Goal: Find specific page/section: Find specific page/section

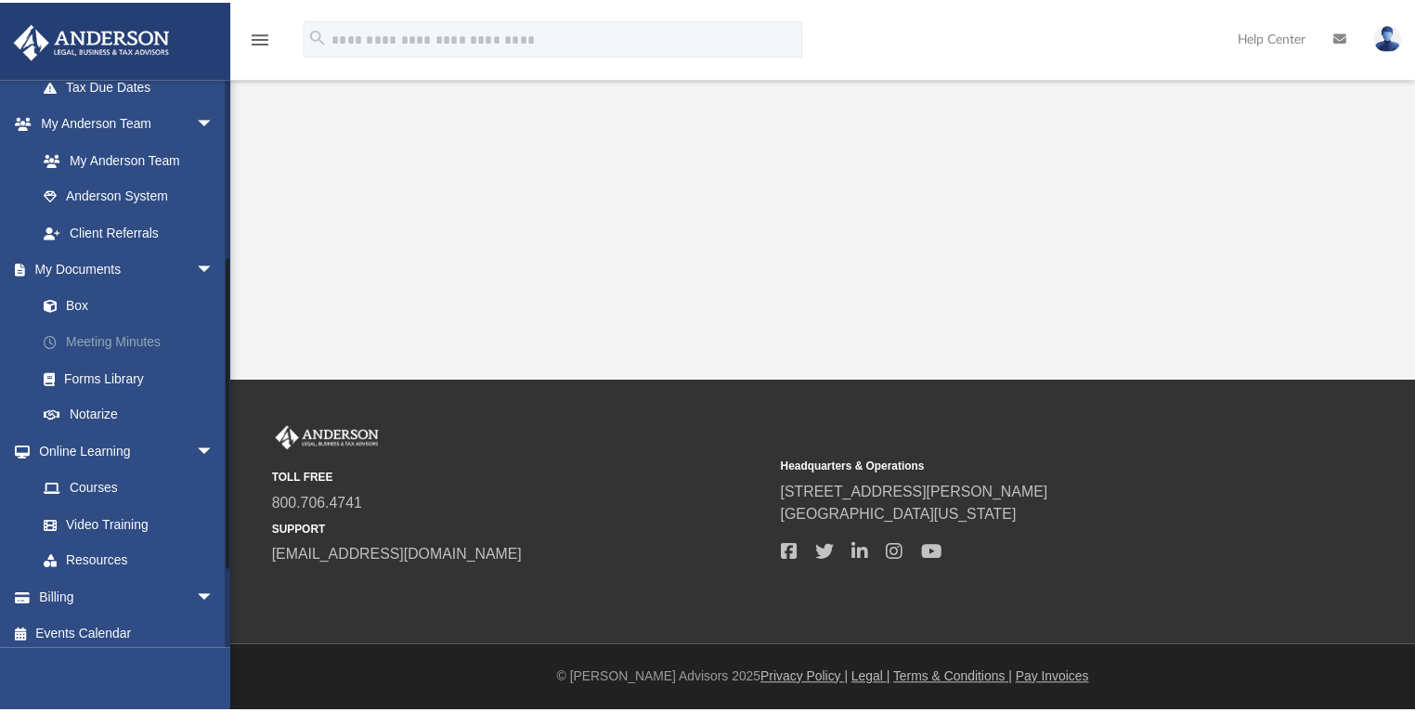
scroll to position [464, 0]
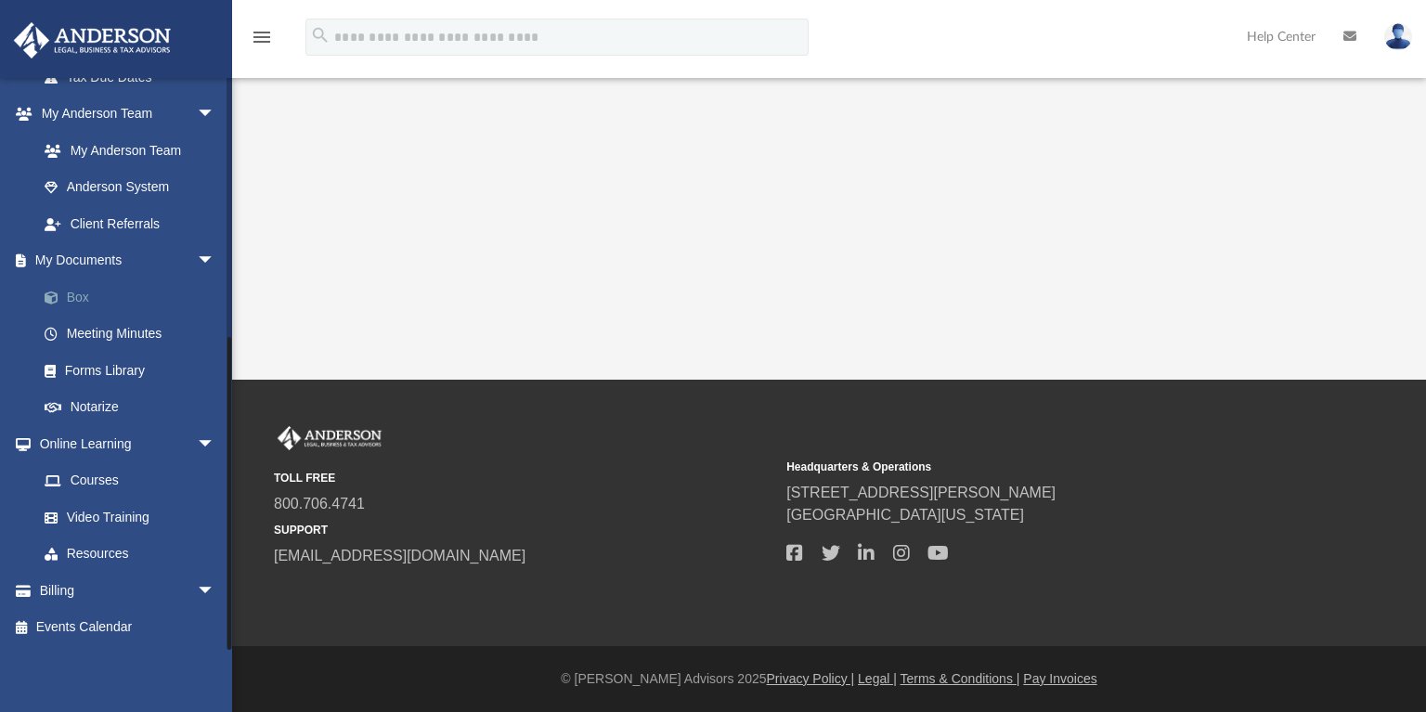
click at [72, 295] on link "Box" at bounding box center [134, 297] width 217 height 37
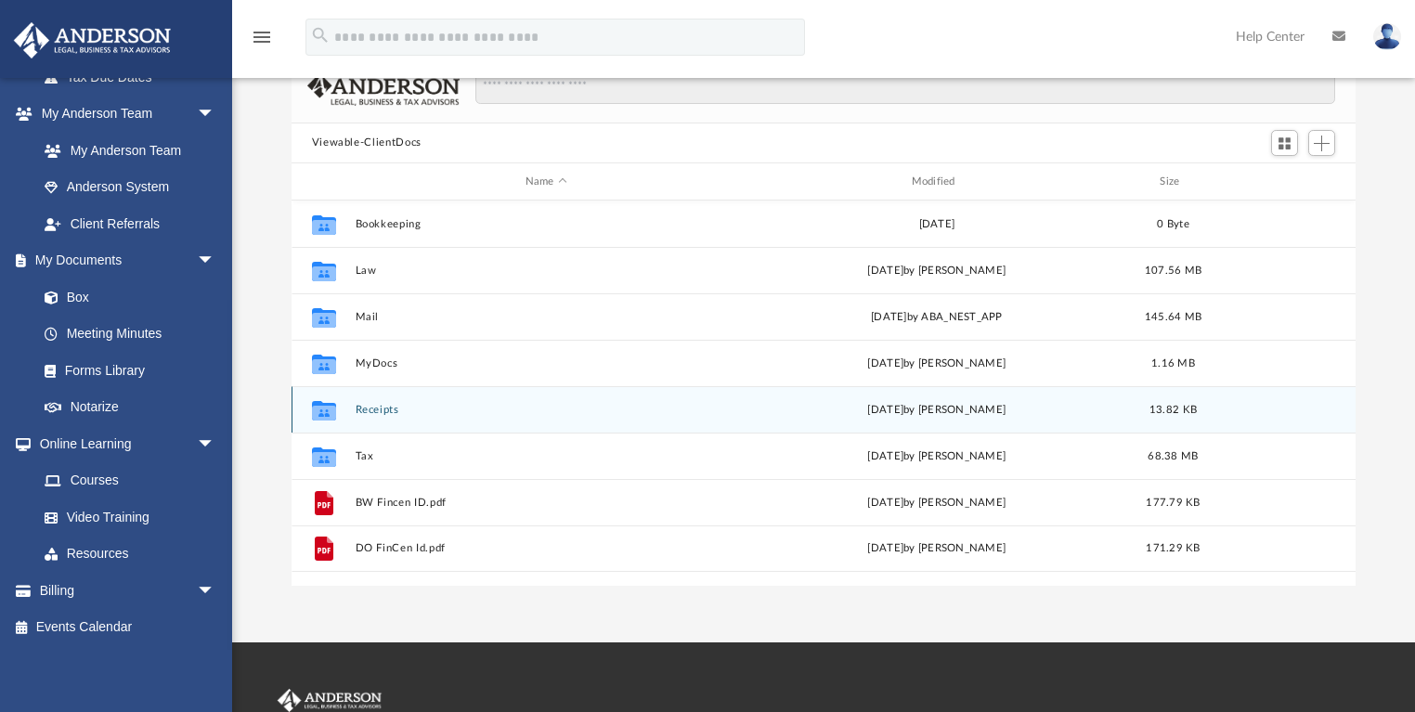
scroll to position [149, 0]
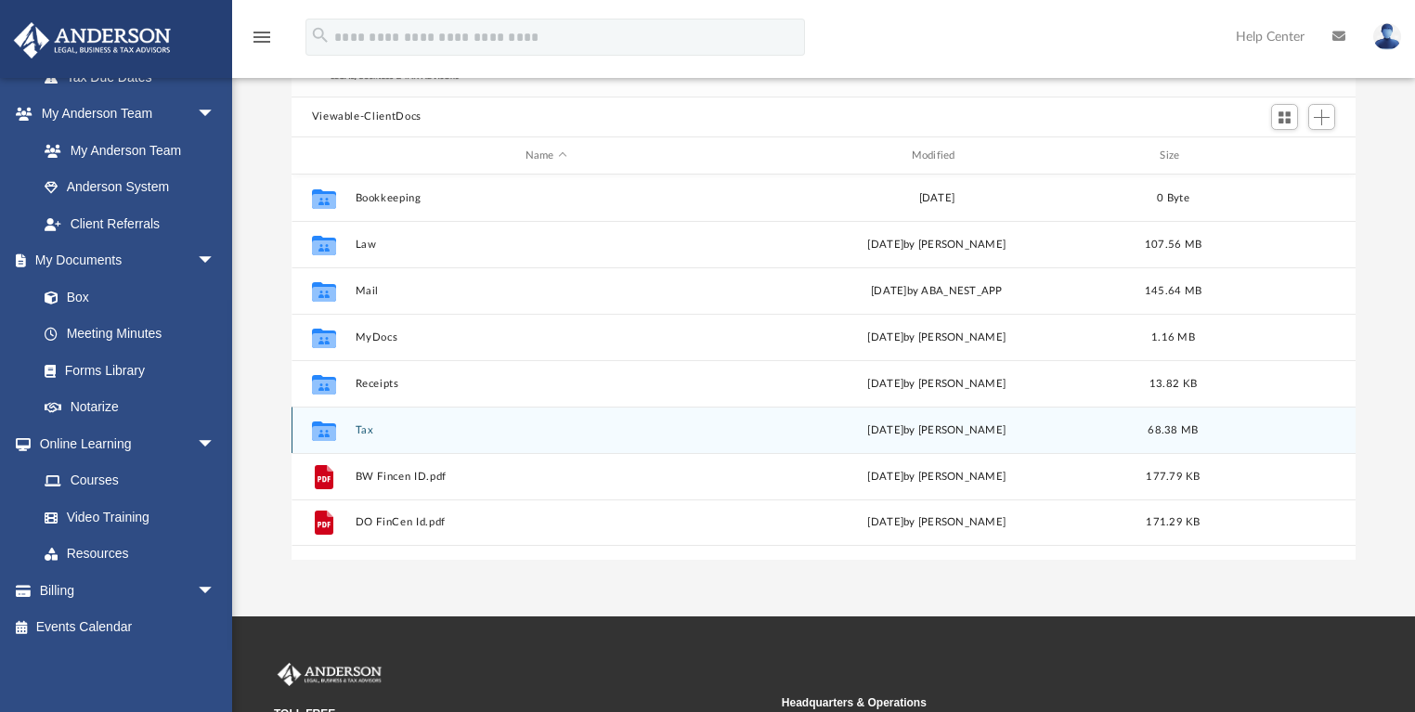
click at [364, 426] on button "Tax" at bounding box center [546, 430] width 383 height 12
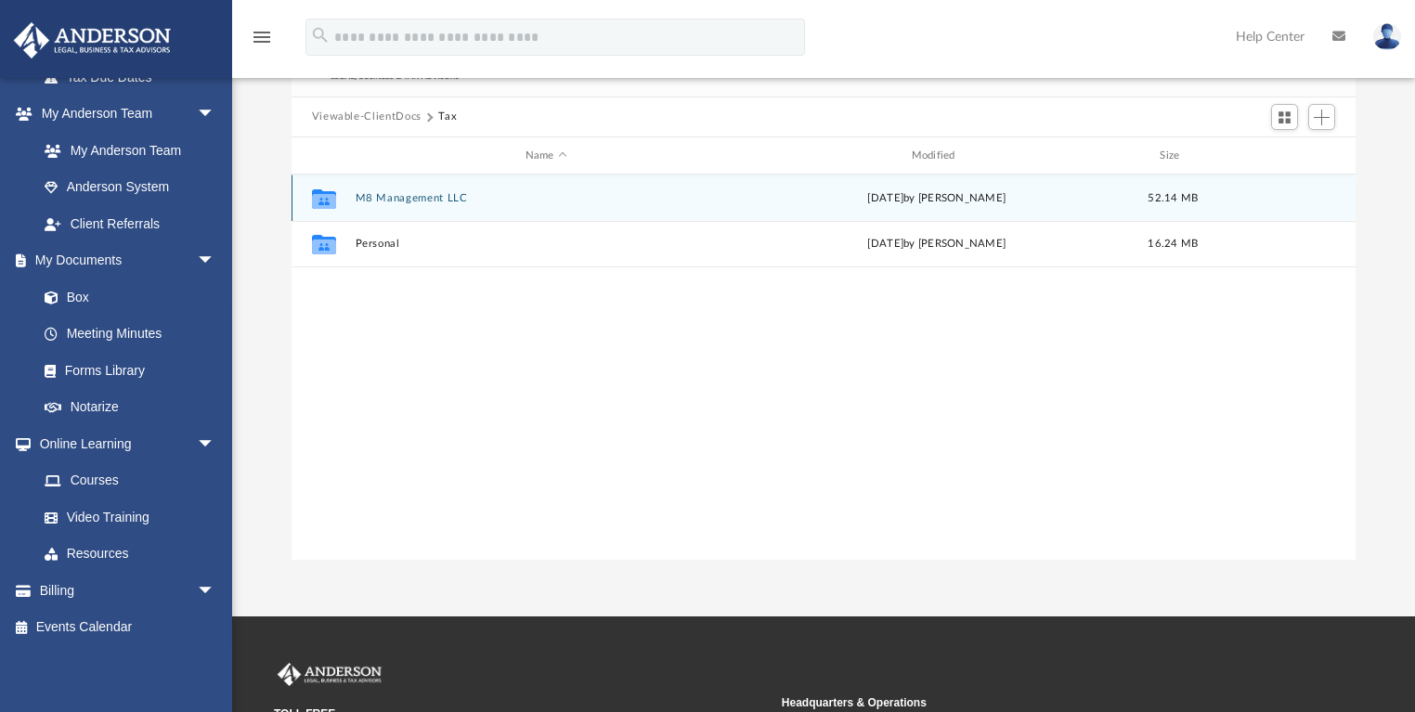
click at [386, 197] on button "M8 Management LLC" at bounding box center [546, 198] width 383 height 12
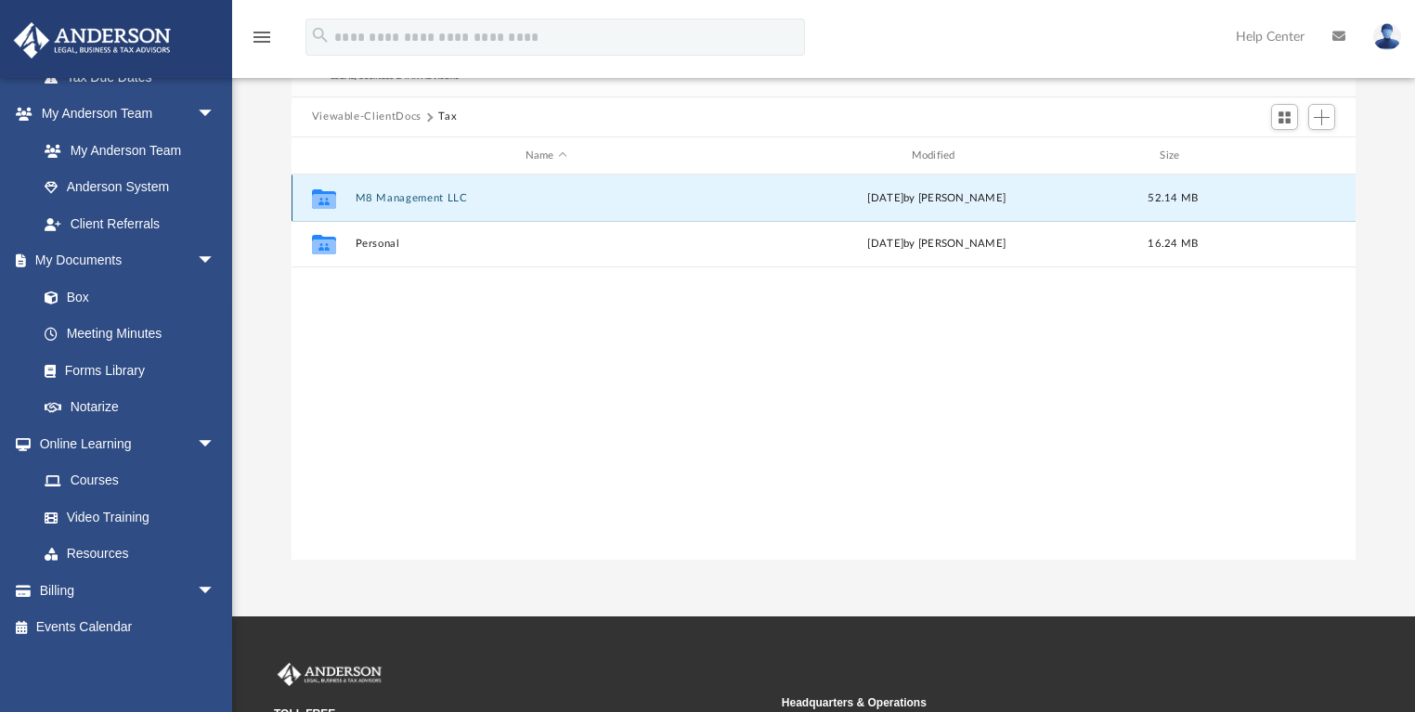
click at [386, 197] on button "M8 Management LLC" at bounding box center [546, 198] width 383 height 12
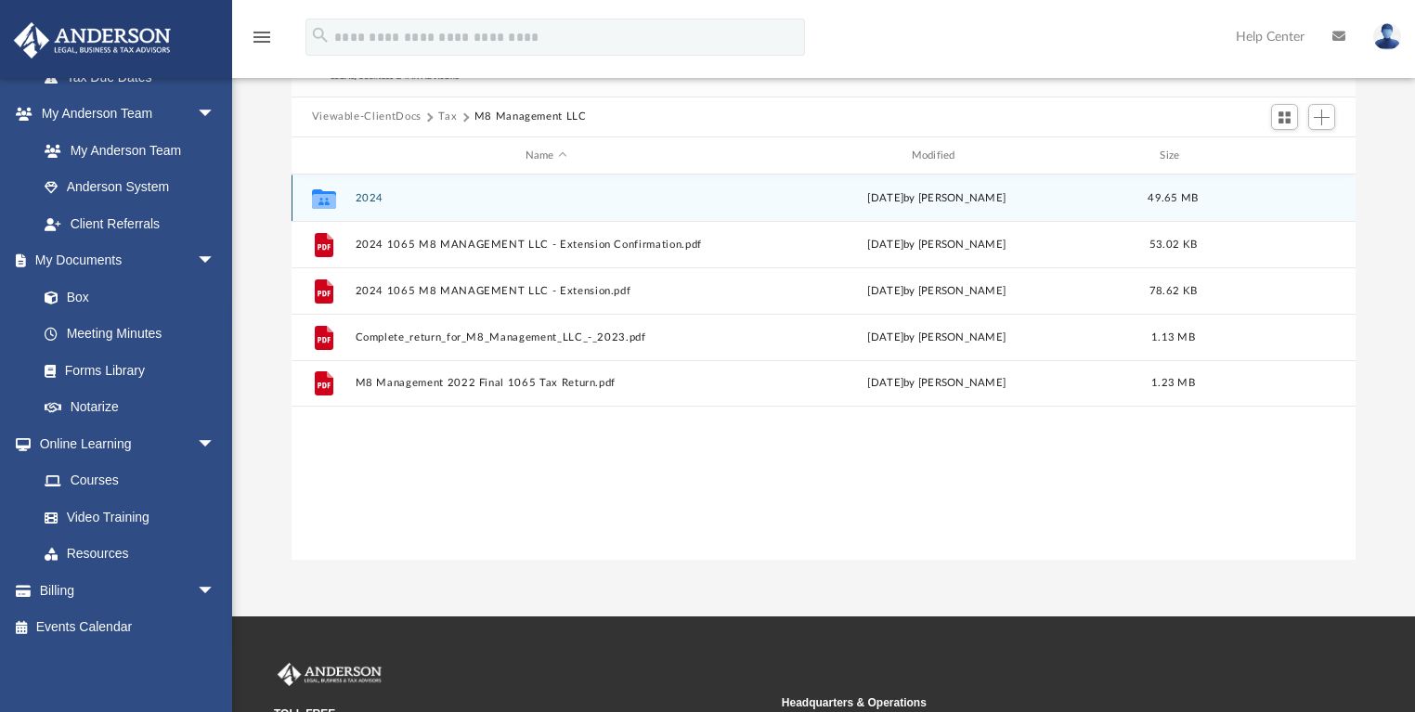
click at [331, 200] on icon "grid" at bounding box center [323, 201] width 24 height 15
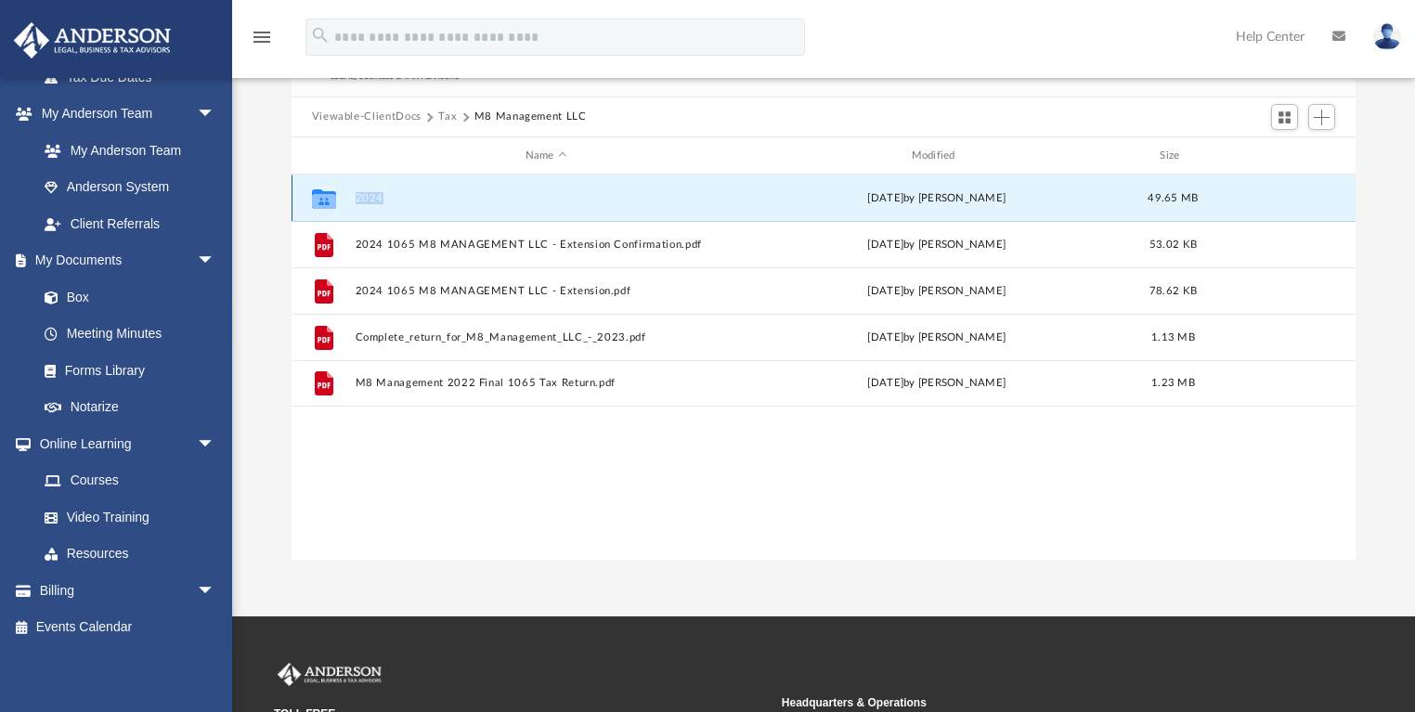
click at [332, 200] on icon "grid" at bounding box center [323, 201] width 24 height 15
click at [368, 195] on button "2024" at bounding box center [546, 198] width 383 height 12
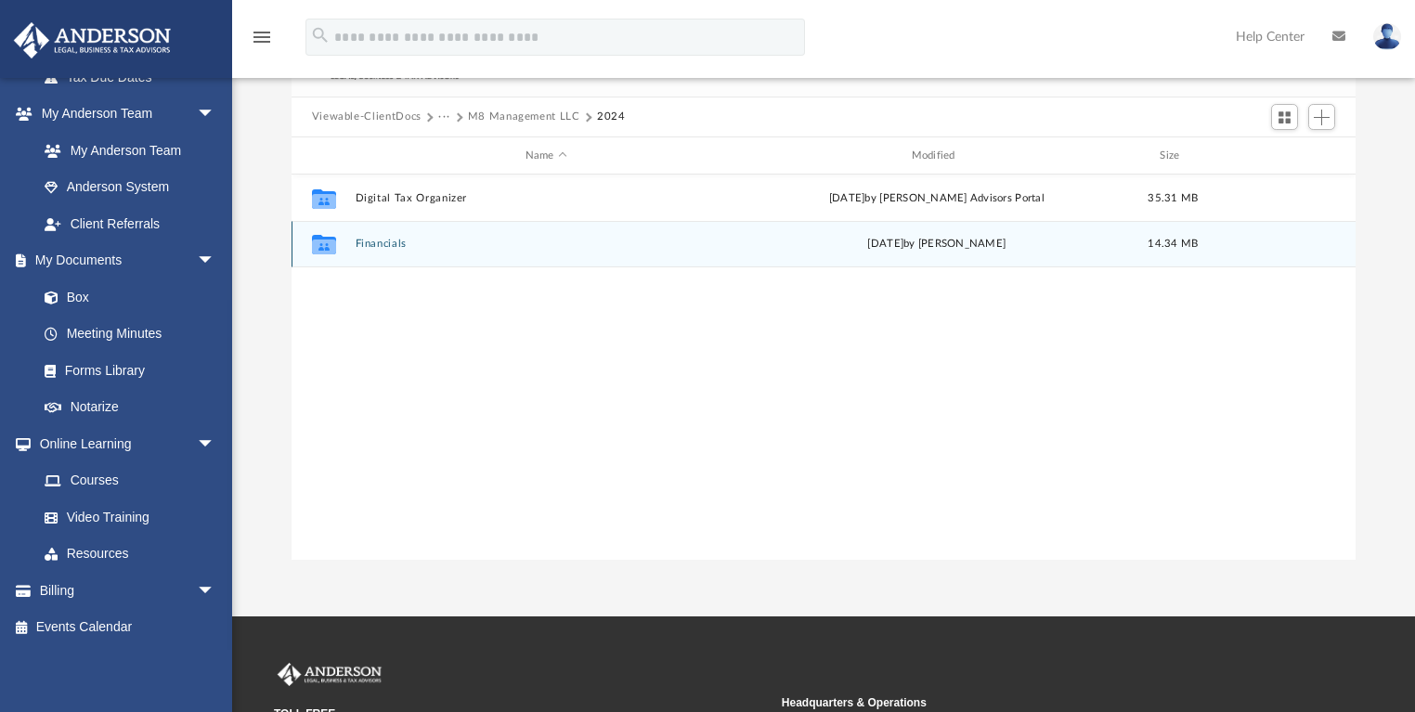
click at [374, 241] on button "Financials" at bounding box center [546, 245] width 383 height 12
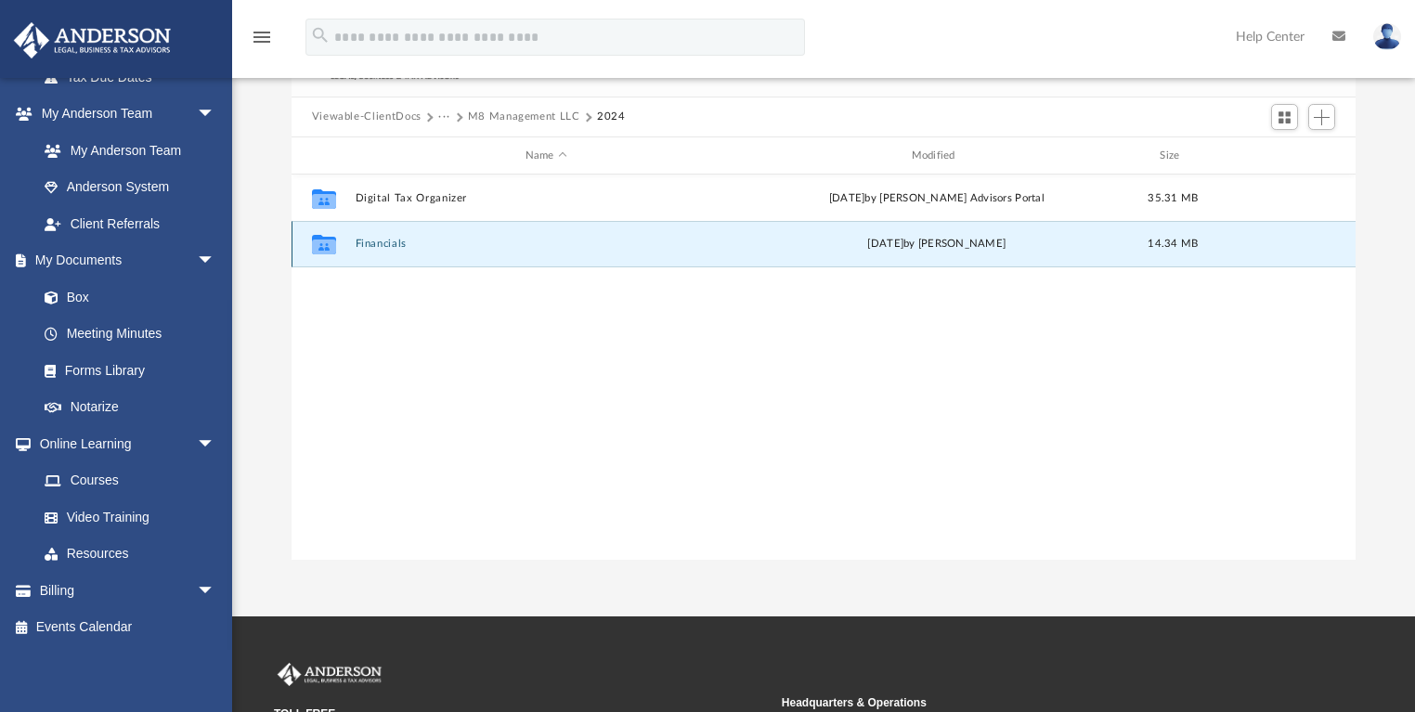
click at [374, 241] on button "Financials" at bounding box center [546, 245] width 383 height 12
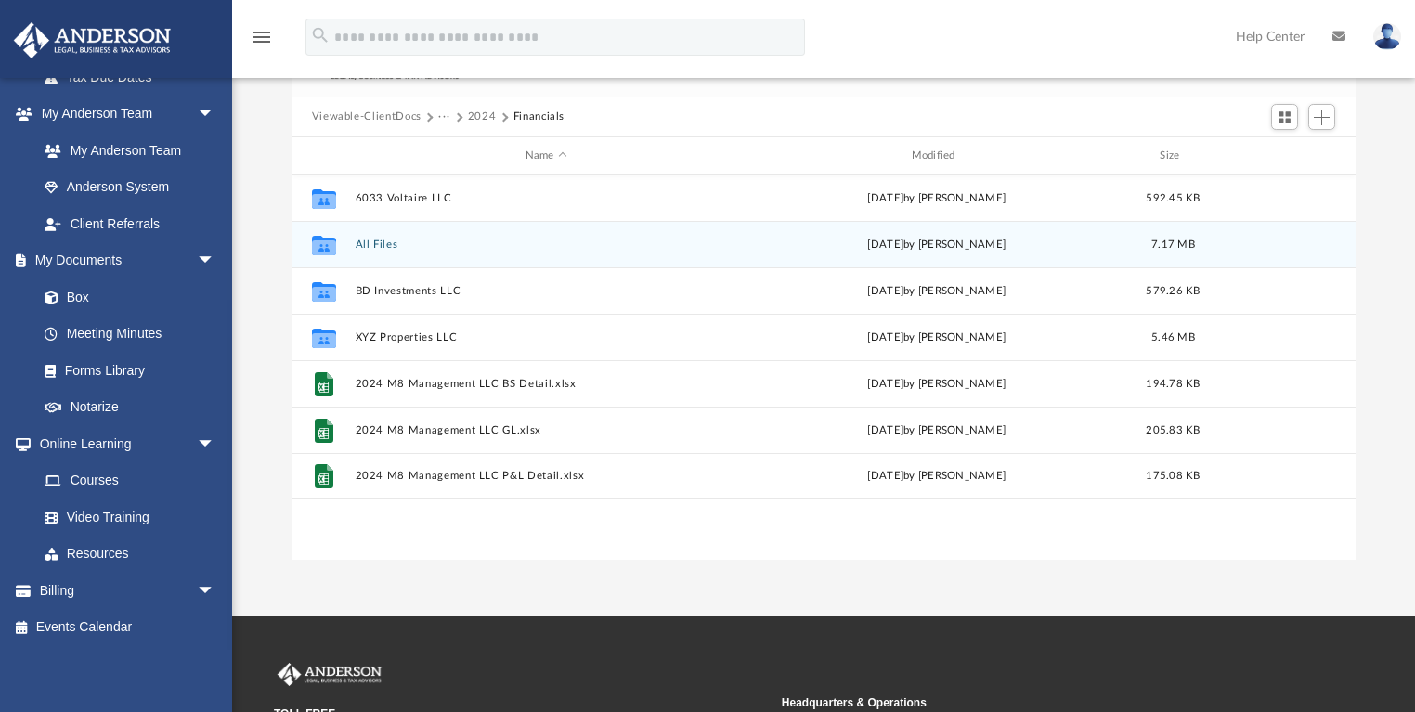
click at [371, 241] on button "All Files" at bounding box center [546, 245] width 383 height 12
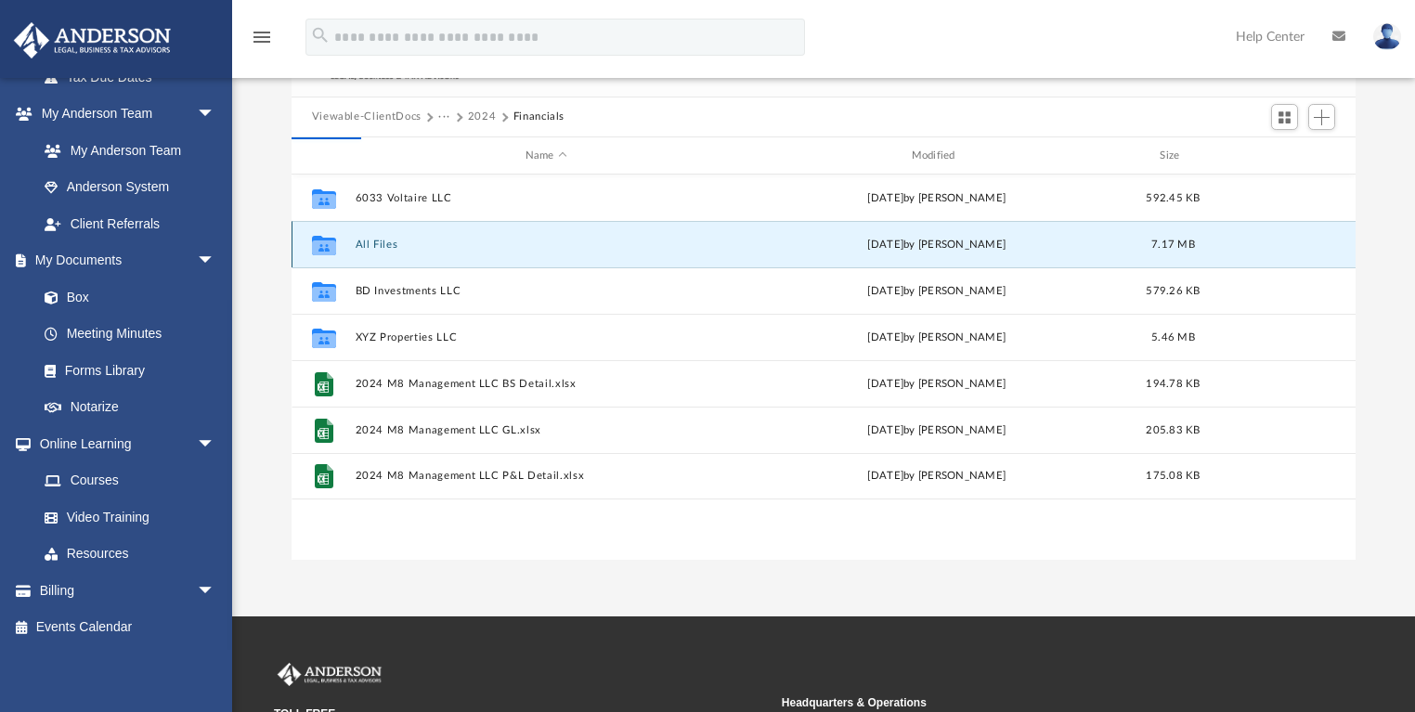
click at [369, 245] on button "All Files" at bounding box center [546, 245] width 383 height 12
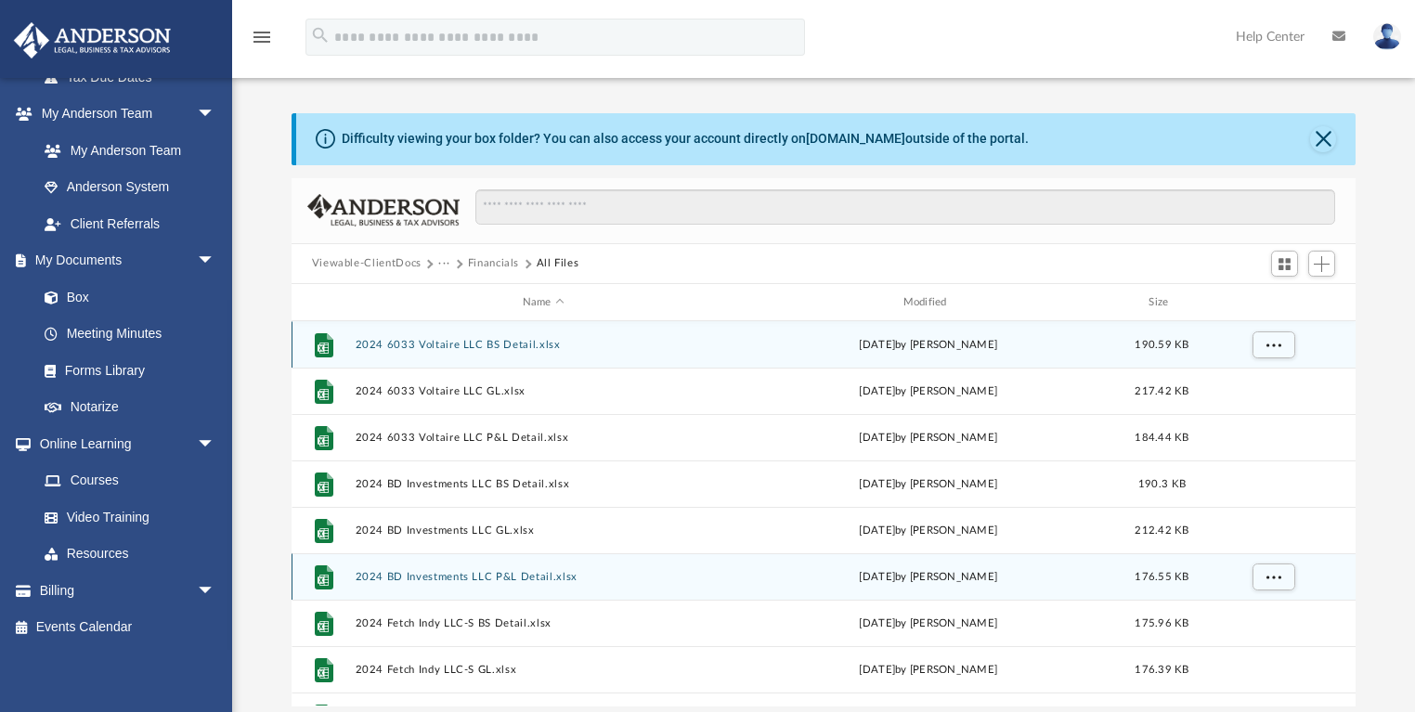
scroll to position [0, 0]
